Goal: Information Seeking & Learning: Learn about a topic

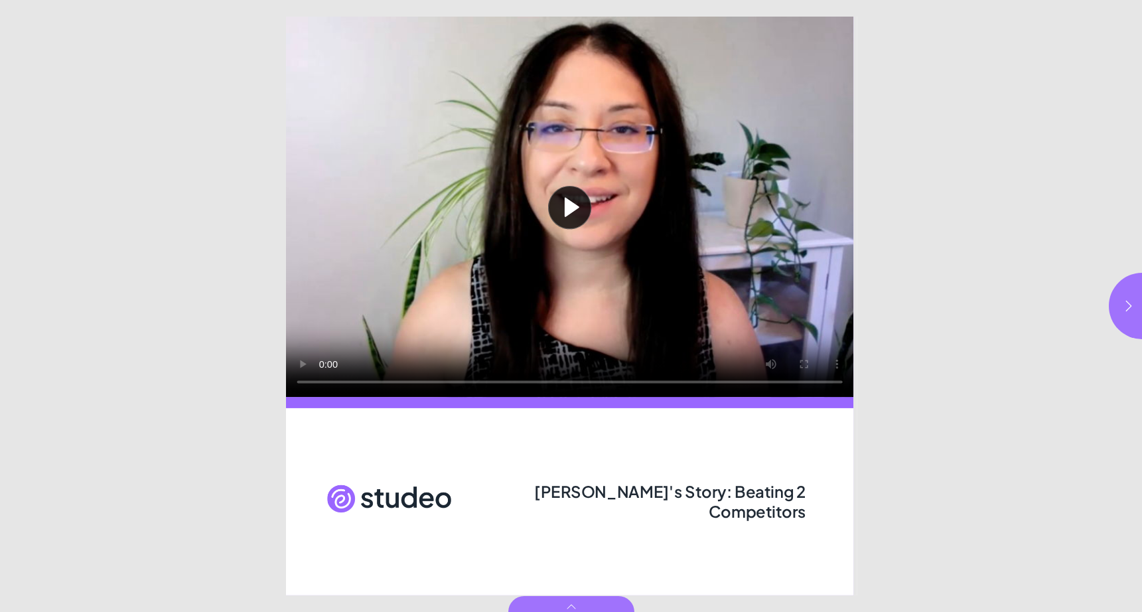
click at [568, 198] on button "Play video" at bounding box center [569, 207] width 567 height 380
click at [570, 384] on video "Video" at bounding box center [569, 207] width 567 height 380
click at [327, 383] on video "Video" at bounding box center [569, 207] width 567 height 380
click at [391, 502] on img "Page 1" at bounding box center [389, 498] width 124 height 50
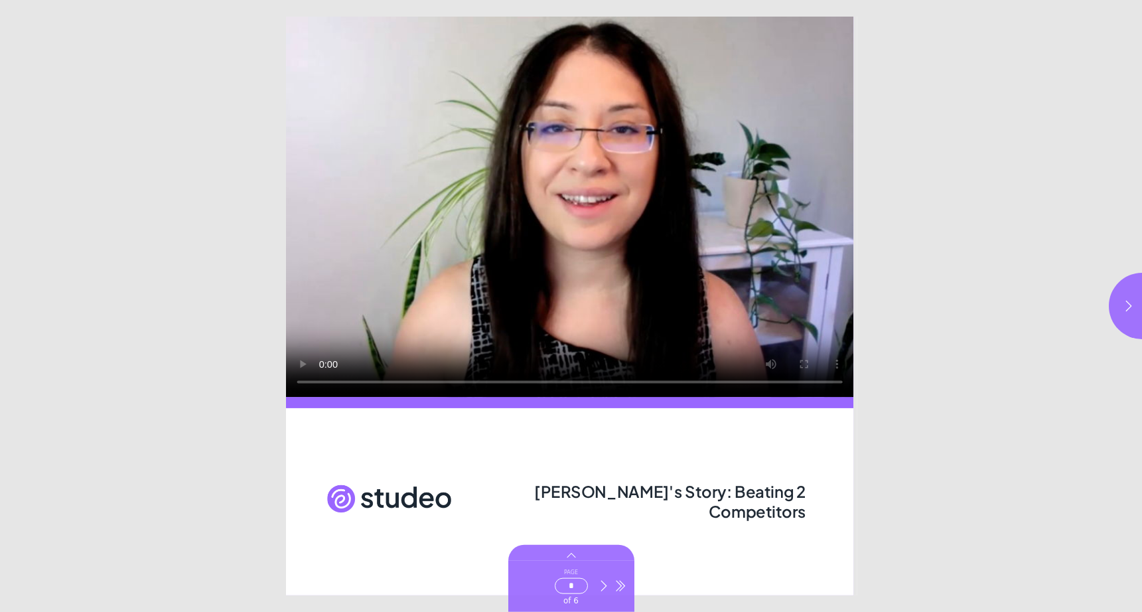
click at [581, 604] on label "Page * of 6" at bounding box center [571, 586] width 49 height 38
click at [581, 594] on input "*" at bounding box center [571, 586] width 33 height 16
type input "***"
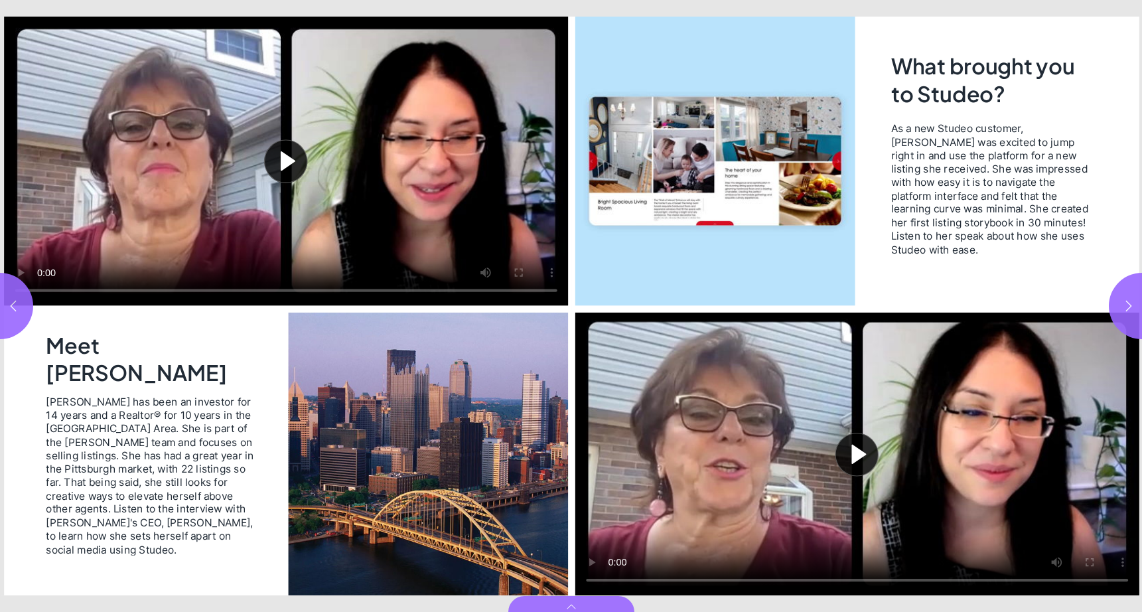
click at [271, 173] on button "Play video" at bounding box center [286, 161] width 564 height 289
click at [161, 289] on video "Video" at bounding box center [286, 161] width 564 height 289
click at [48, 290] on video "Video" at bounding box center [286, 161] width 564 height 289
click at [44, 293] on video "Video" at bounding box center [286, 161] width 564 height 289
click at [857, 449] on button "Play video" at bounding box center [857, 454] width 564 height 283
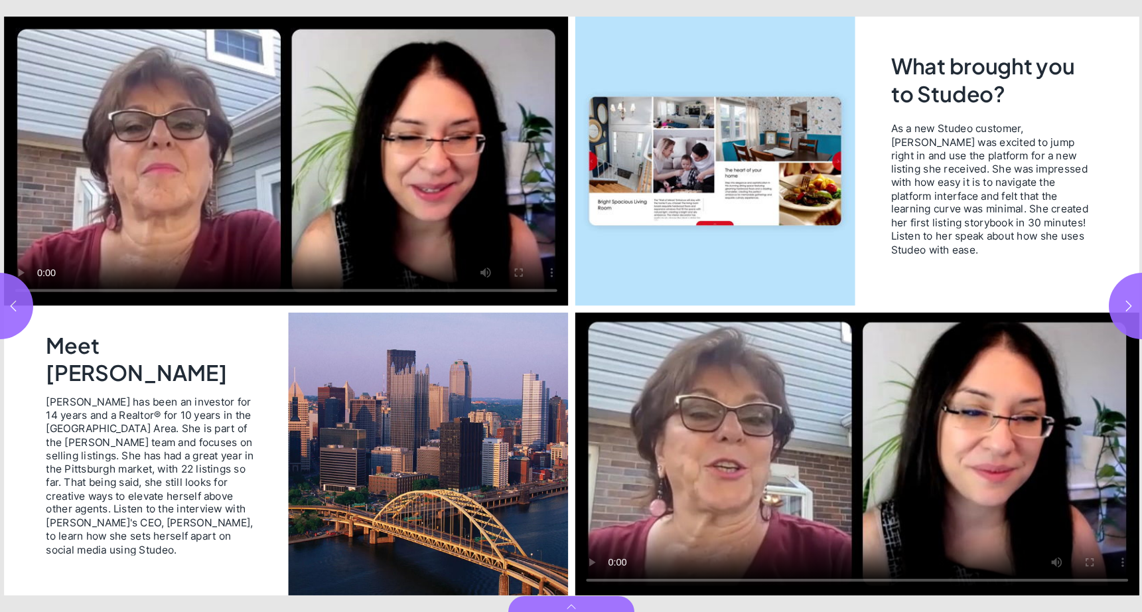
click at [818, 577] on video "Video" at bounding box center [857, 454] width 564 height 283
click at [1126, 310] on icon "button" at bounding box center [1128, 305] width 13 height 13
type input "***"
